Goal: Find specific page/section: Find specific page/section

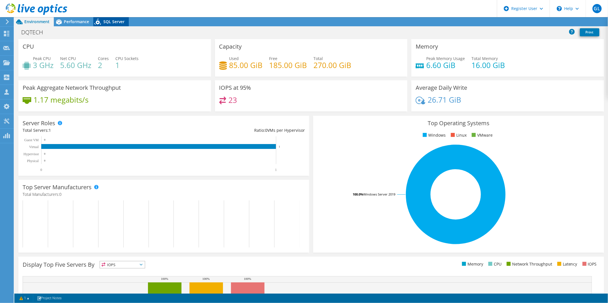
click at [111, 22] on span "SQL Server" at bounding box center [113, 21] width 21 height 5
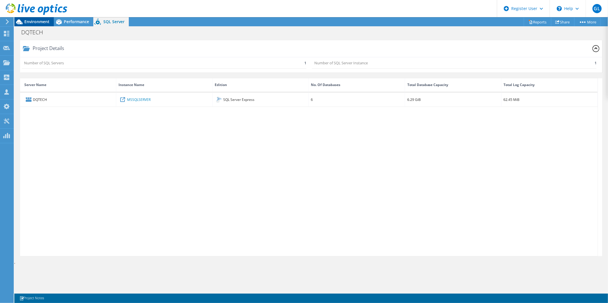
click at [41, 21] on span "Environment" at bounding box center [36, 21] width 25 height 5
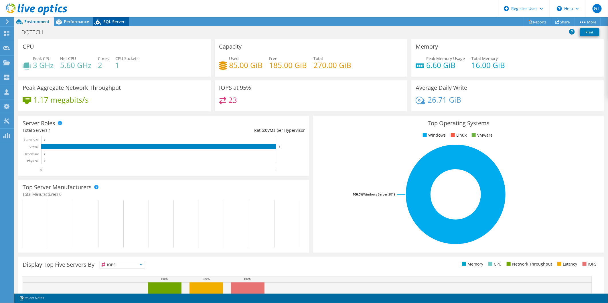
click at [115, 21] on span "SQL Server" at bounding box center [113, 21] width 21 height 5
click at [66, 25] on div "Performance" at bounding box center [74, 21] width 40 height 9
